Goal: Communication & Community: Answer question/provide support

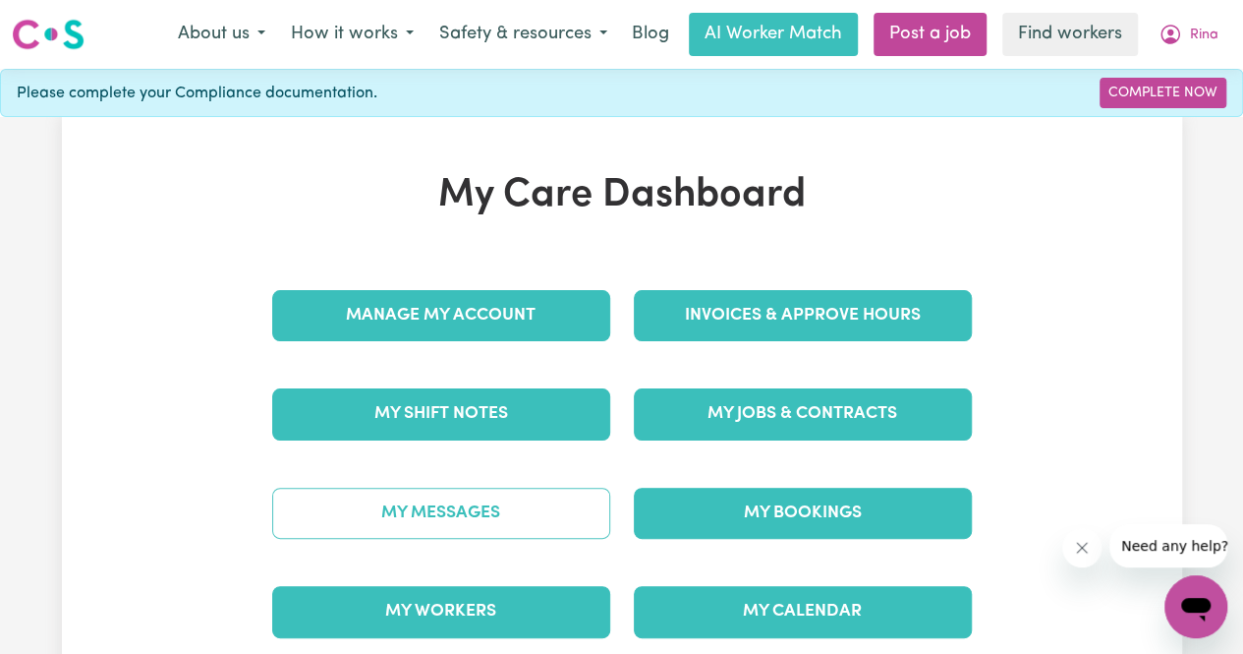
click at [486, 517] on link "My Messages" at bounding box center [441, 513] width 338 height 51
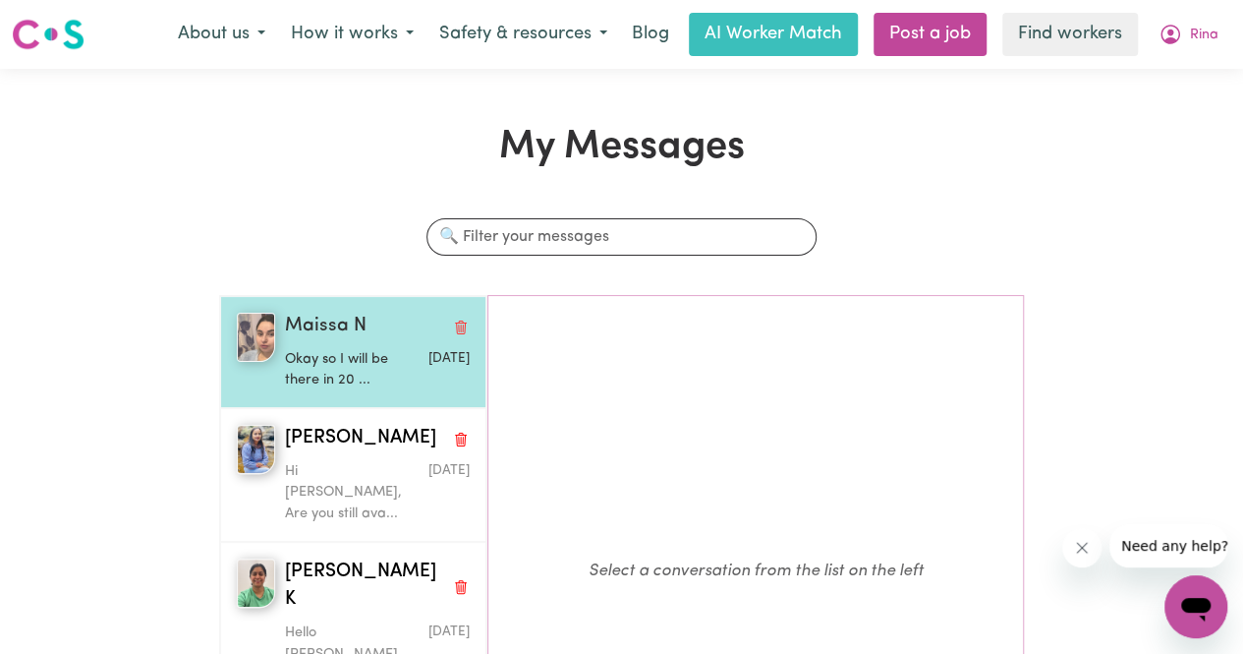
click at [344, 361] on p "Okay so I will be there in 20 ..." at bounding box center [346, 370] width 123 height 42
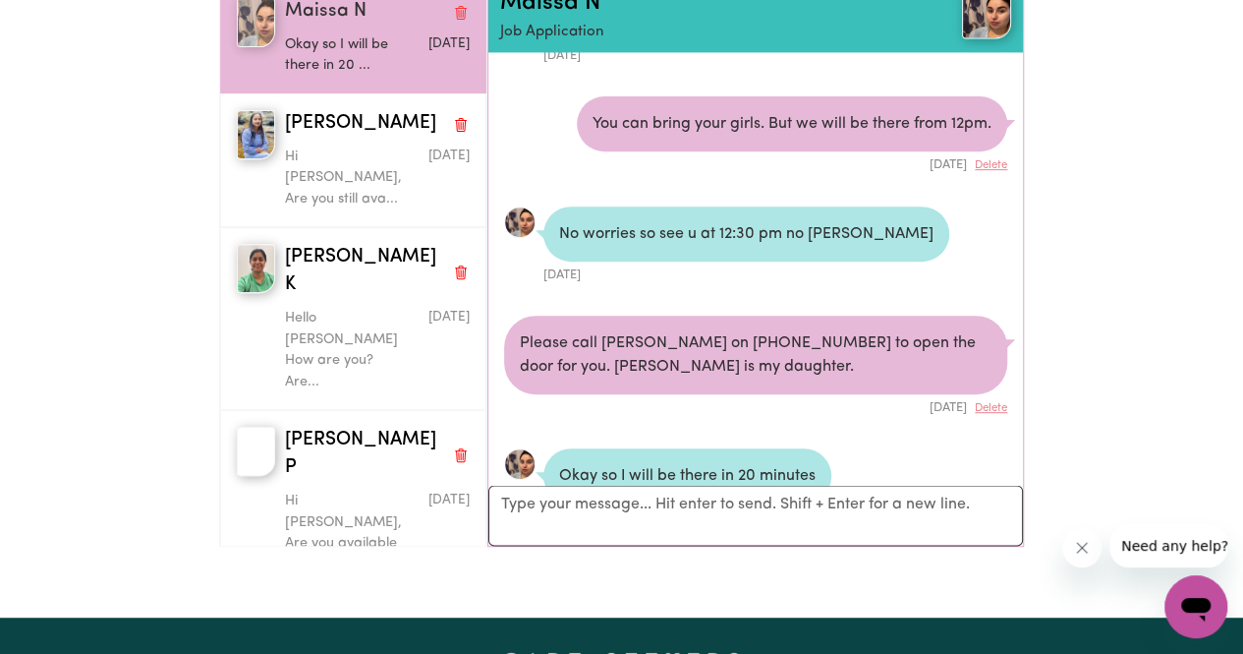
scroll to position [393, 0]
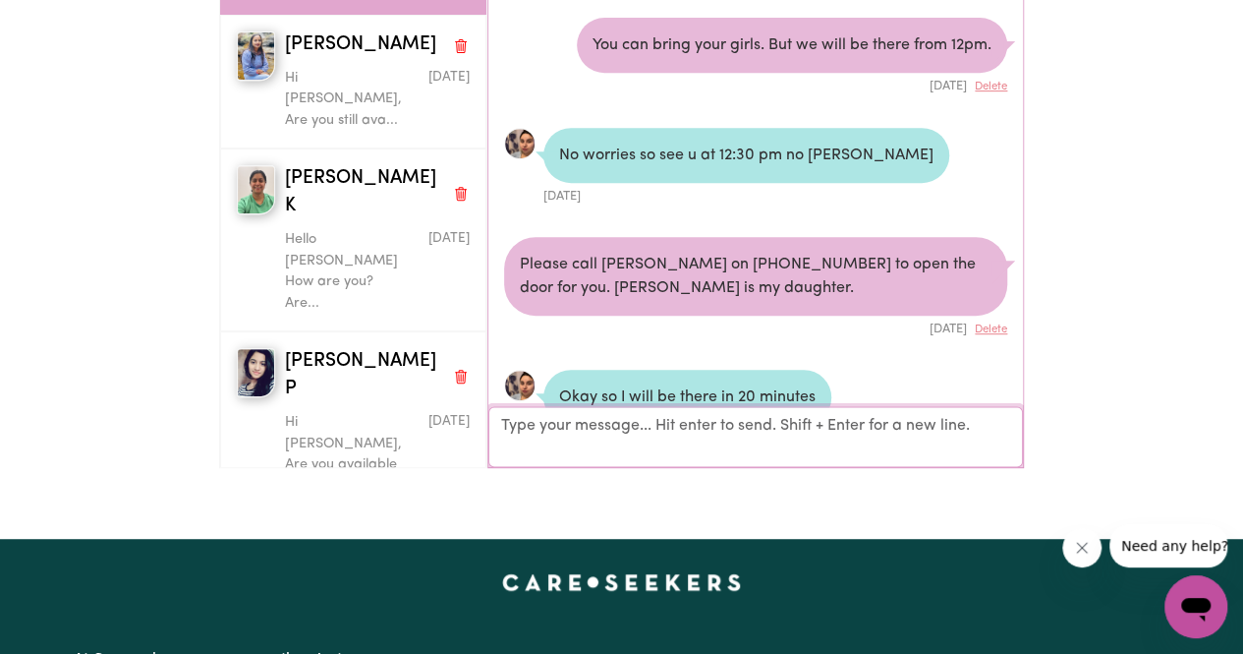
click at [635, 432] on textarea "Your reply" at bounding box center [756, 436] width 535 height 61
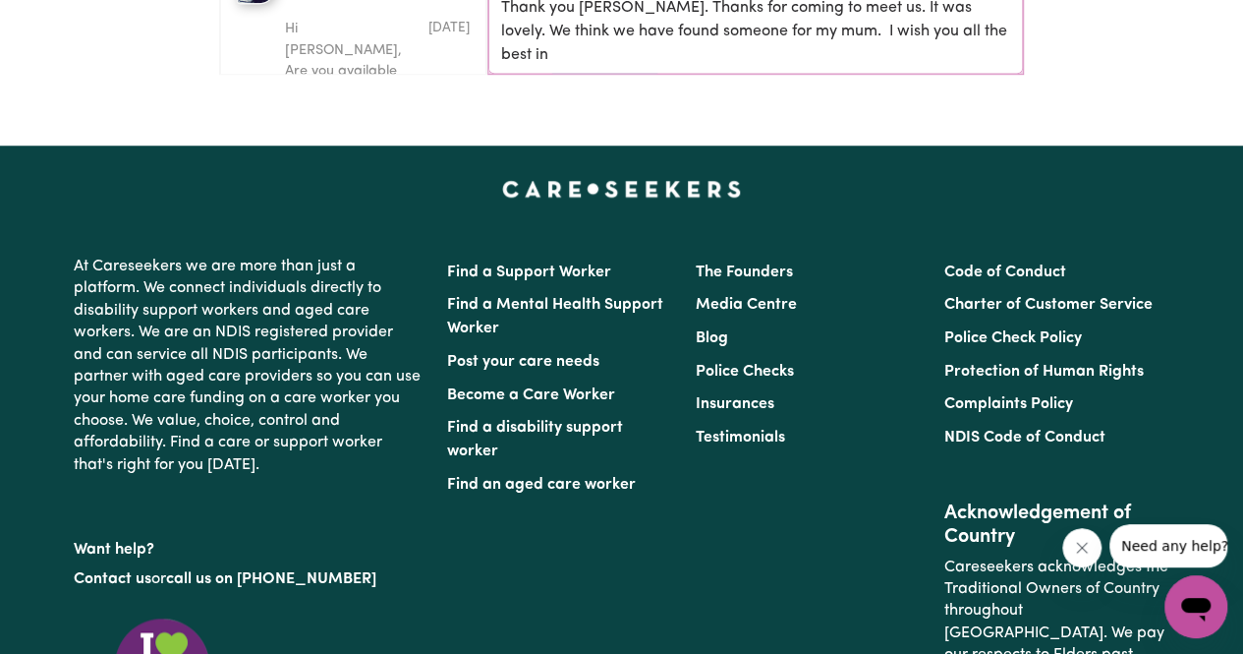
scroll to position [1, 0]
type textarea "Thank you [PERSON_NAME]. Thanks for coming to meet us. It was lovely. We think …"
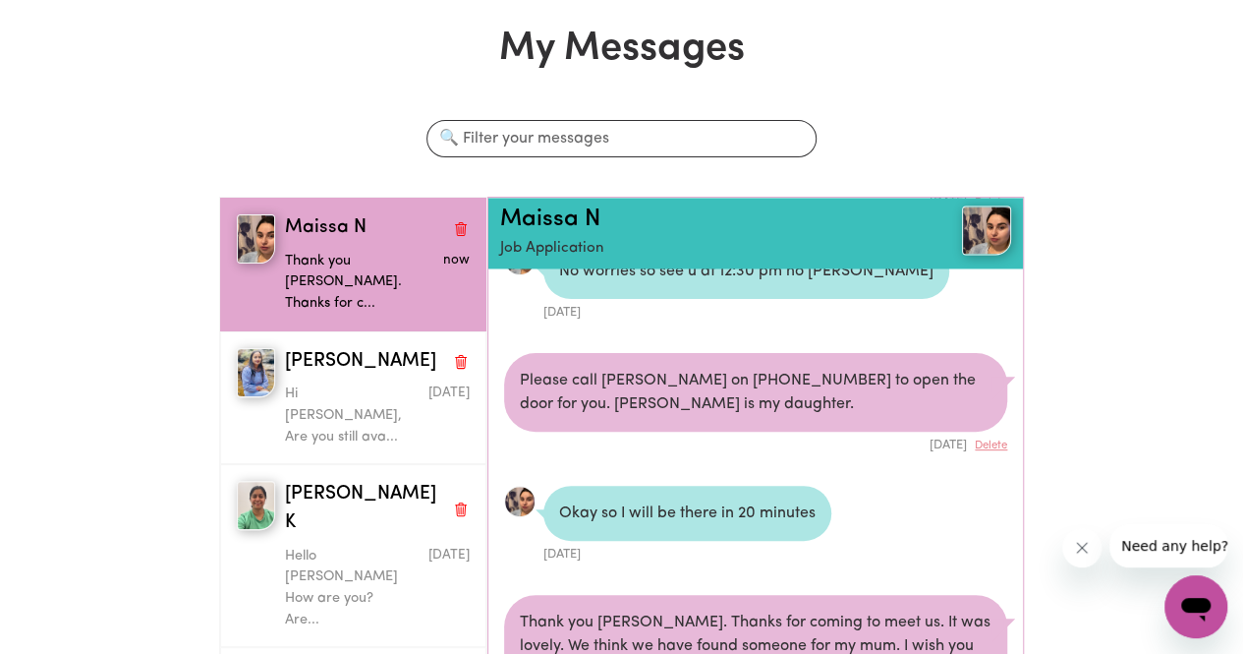
scroll to position [0, 0]
